Goal: Find specific page/section: Find specific page/section

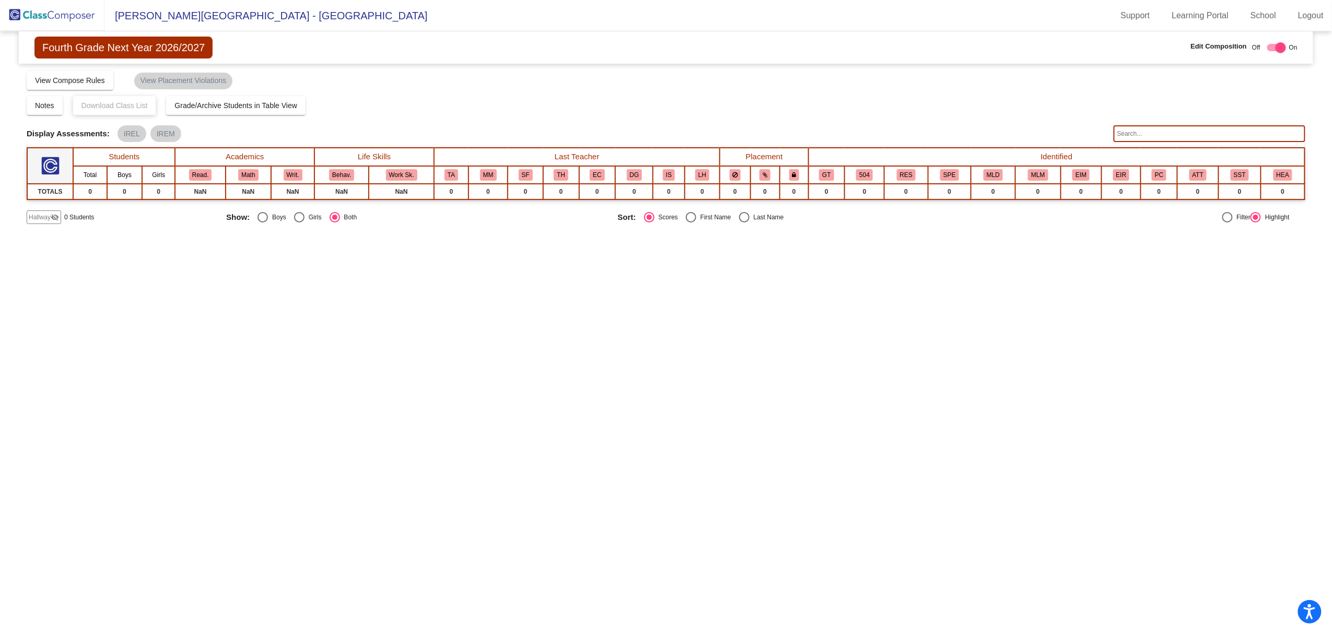
click at [74, 19] on img at bounding box center [52, 15] width 104 height 31
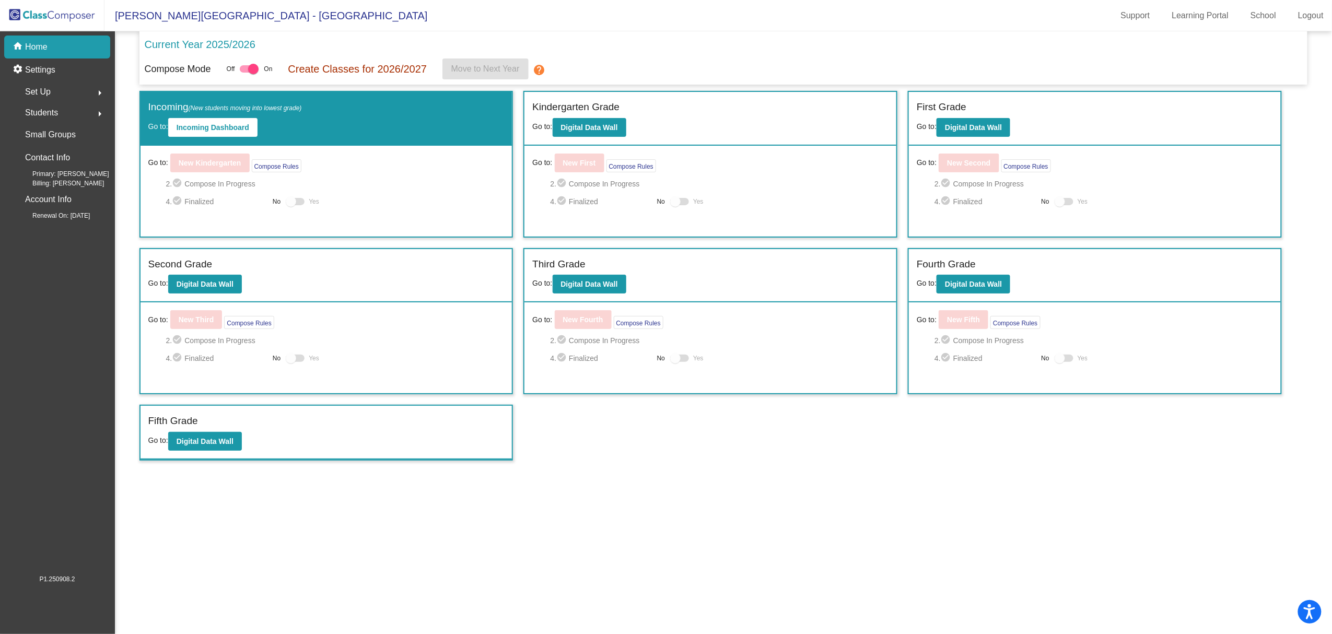
click at [591, 298] on div "Third Grade Go to: Digital Data Wall" at bounding box center [710, 276] width 372 height 54
click at [591, 287] on button "Digital Data Wall" at bounding box center [590, 284] width 74 height 19
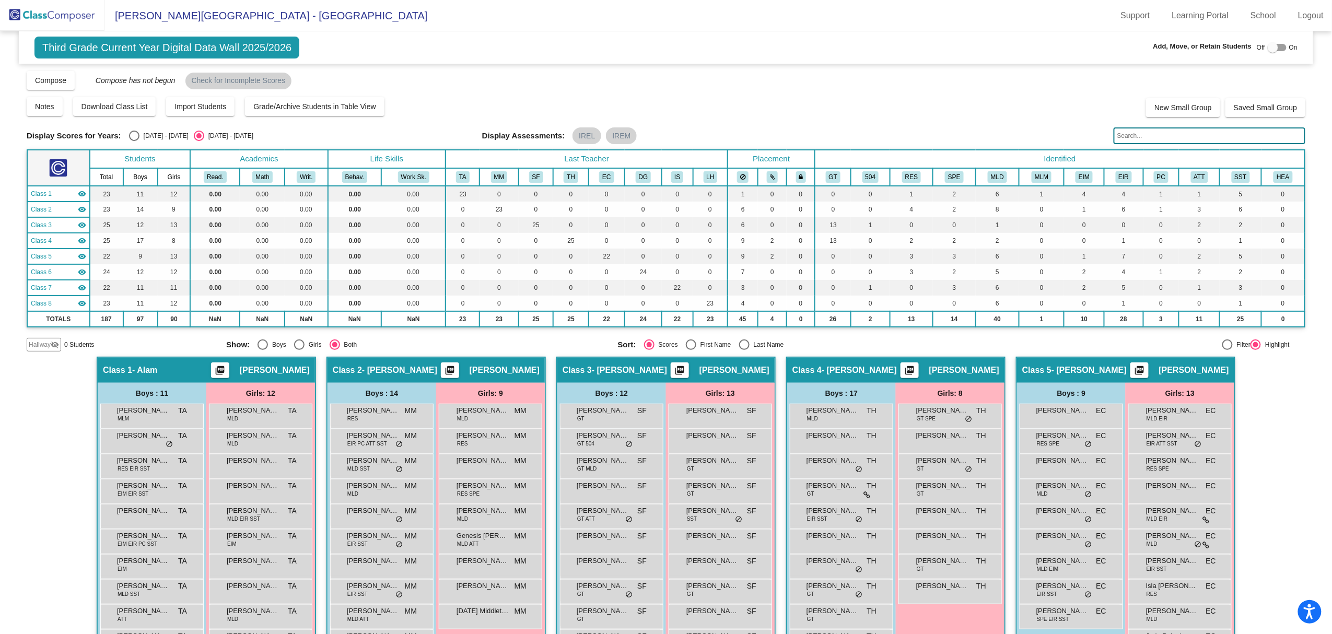
click at [143, 138] on div "[DATE] - [DATE]" at bounding box center [163, 135] width 49 height 9
click at [134, 141] on input "[DATE] - [DATE]" at bounding box center [134, 141] width 1 height 1
radio input "true"
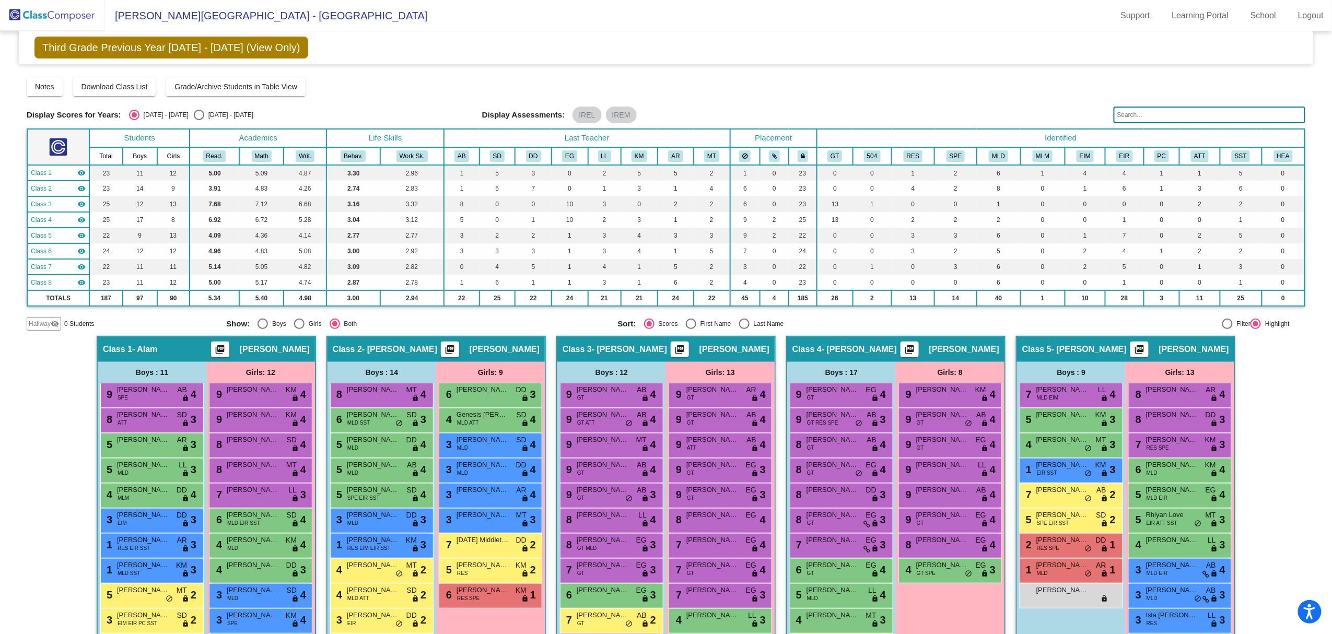
click at [97, 13] on img at bounding box center [52, 15] width 104 height 31
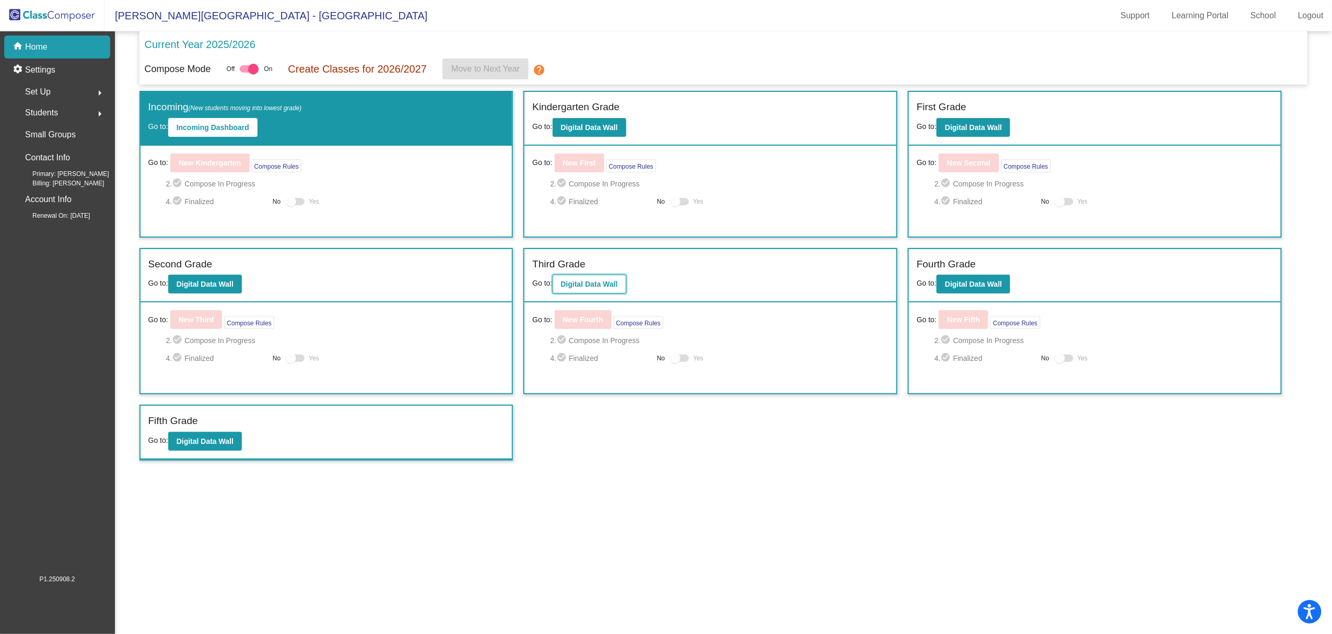
click at [600, 289] on button "Digital Data Wall" at bounding box center [590, 284] width 74 height 19
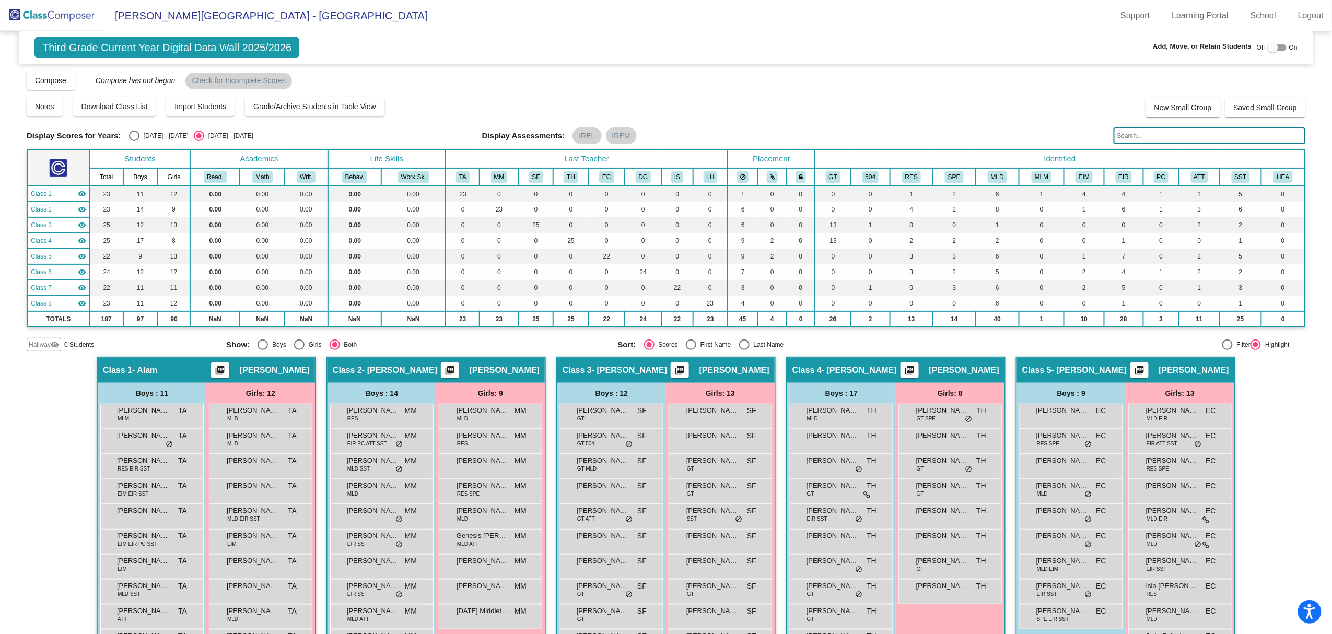
click at [1164, 130] on input "text" at bounding box center [1209, 135] width 192 height 17
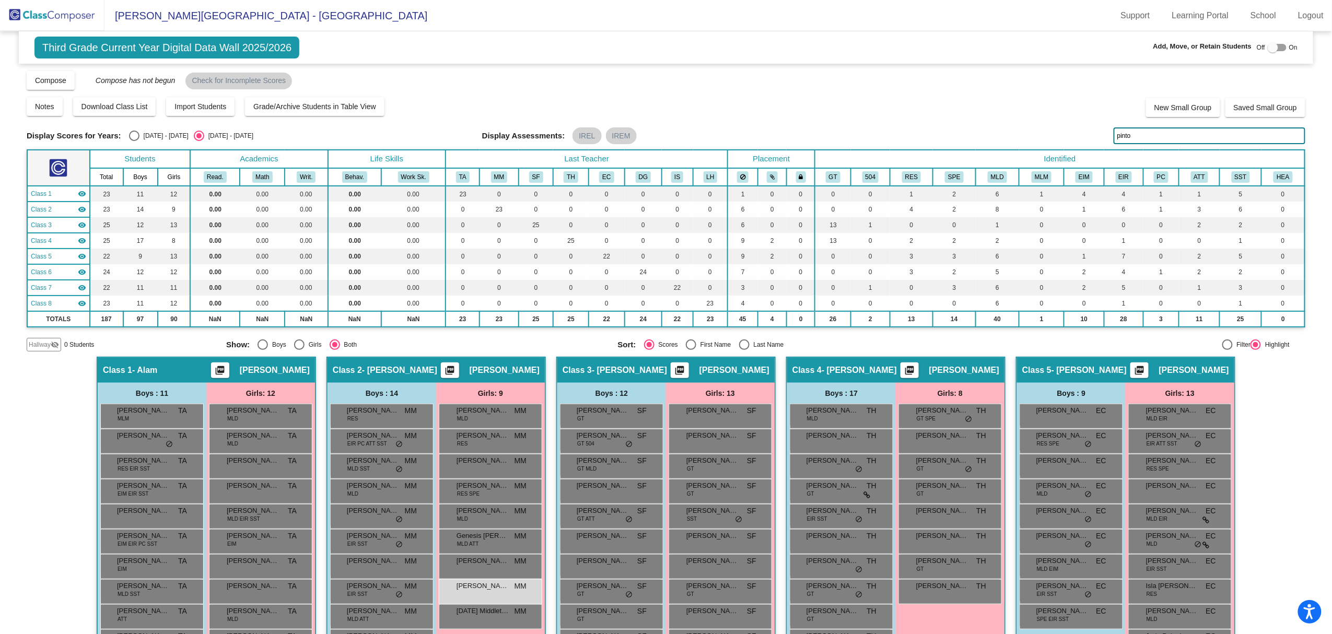
click at [1205, 140] on input "pinto" at bounding box center [1209, 135] width 192 height 17
click at [1135, 136] on input "[PERSON_NAME]" at bounding box center [1209, 135] width 192 height 17
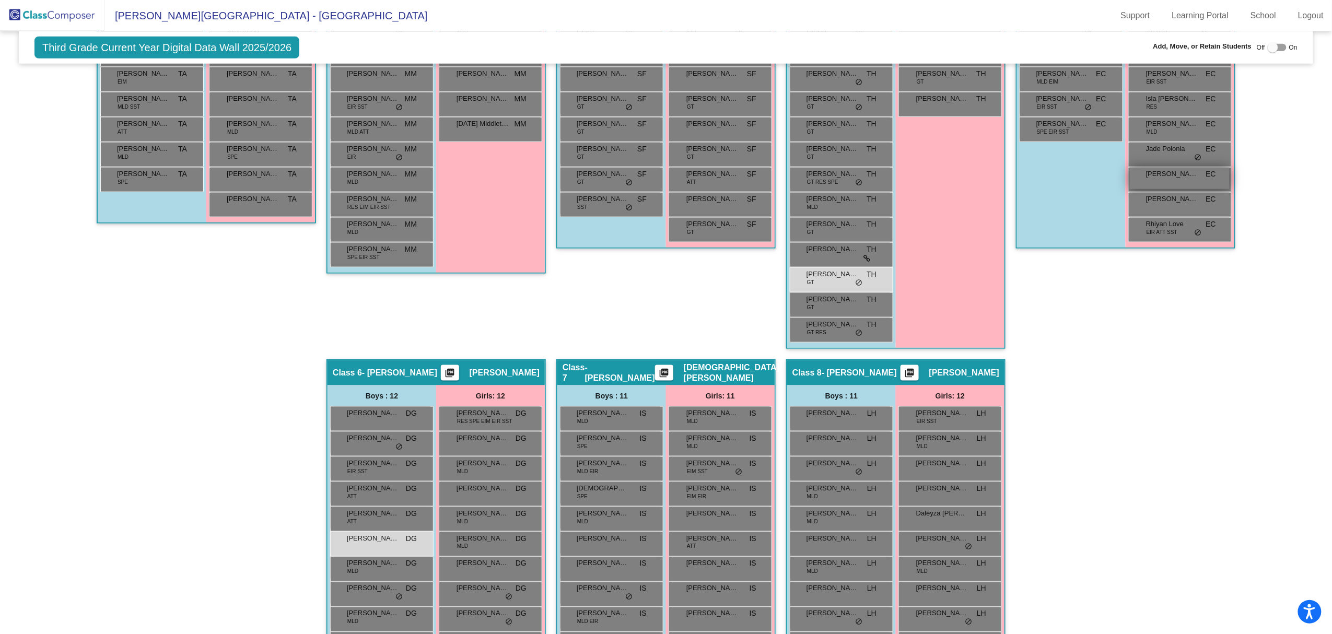
scroll to position [574, 0]
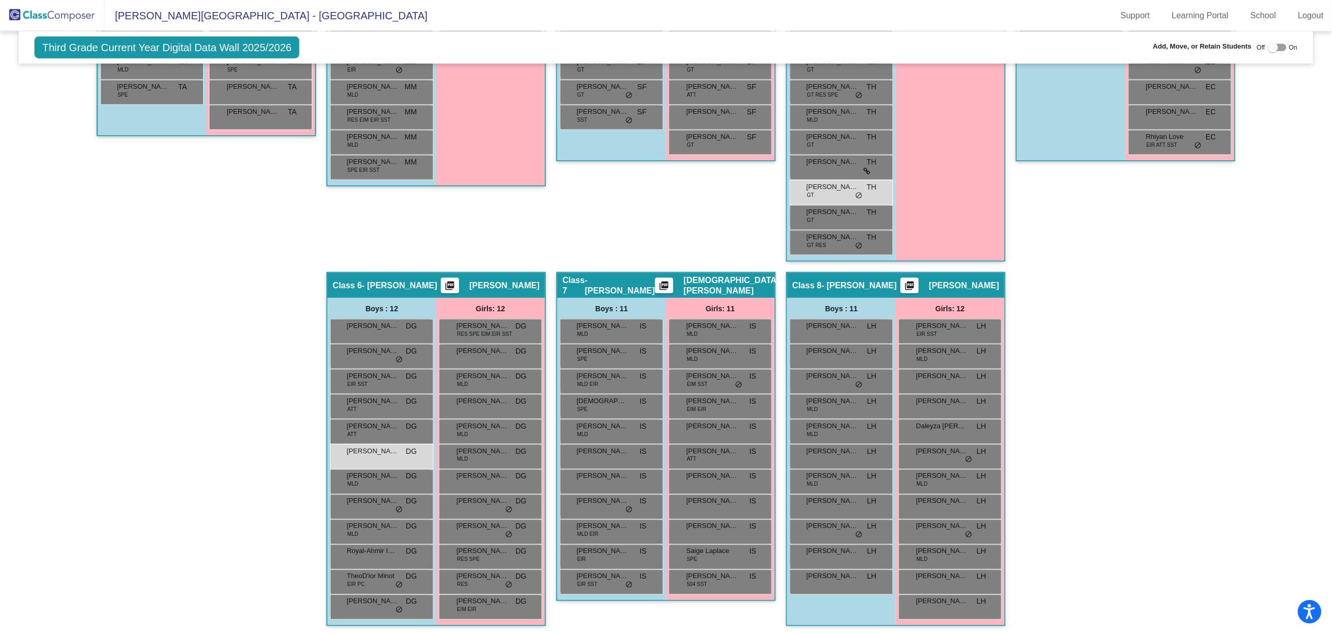
type input "[PERSON_NAME]"
